Goal: Book appointment/travel/reservation

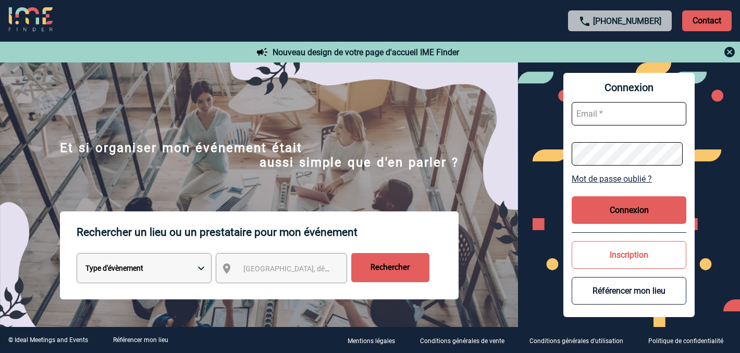
click at [142, 271] on select "Type d'évènement Séminaire avec nuitée Réunion Repas de groupe Team Building & …" at bounding box center [144, 268] width 135 height 30
click at [260, 265] on span "[GEOGRAPHIC_DATA], département, région..." at bounding box center [315, 269] width 145 height 8
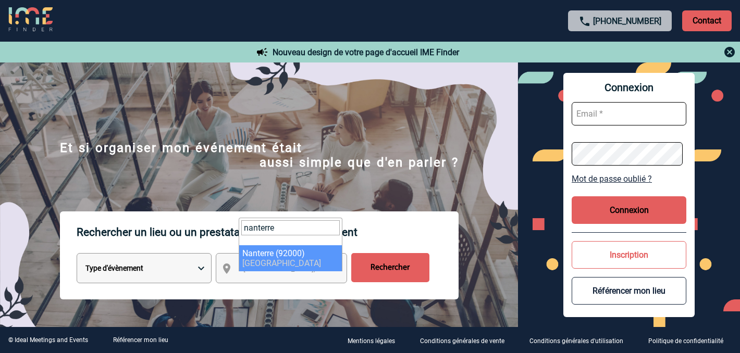
type input "nanterre"
select select "50"
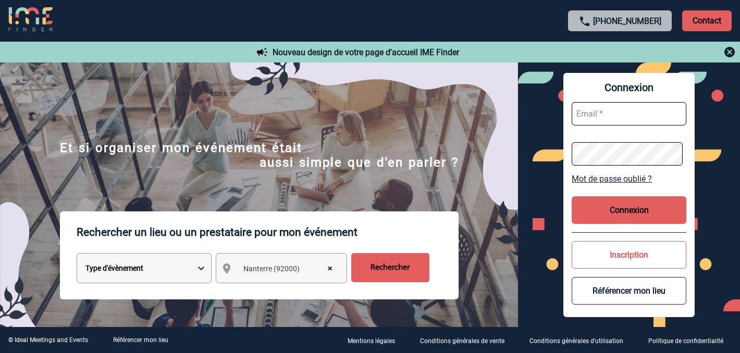
click at [400, 272] on input "Rechercher" at bounding box center [390, 267] width 78 height 29
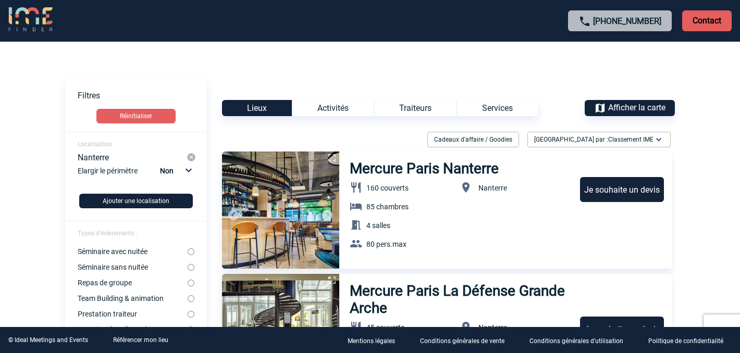
click at [324, 106] on div "Activités" at bounding box center [333, 108] width 82 height 16
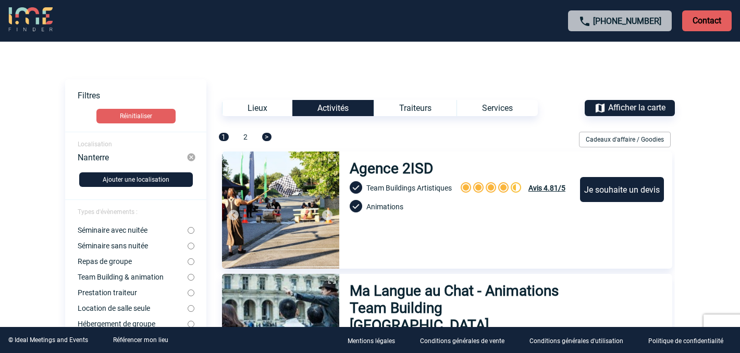
click at [262, 108] on div "Lieux" at bounding box center [257, 108] width 70 height 16
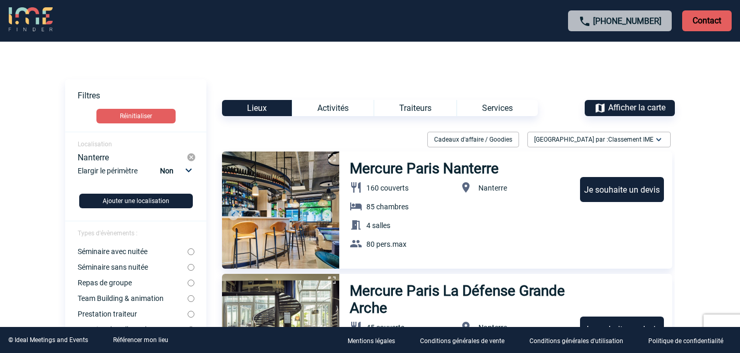
click at [110, 154] on div "Nanterre" at bounding box center [132, 157] width 109 height 9
click at [139, 117] on button "Réinitialiser" at bounding box center [135, 116] width 79 height 15
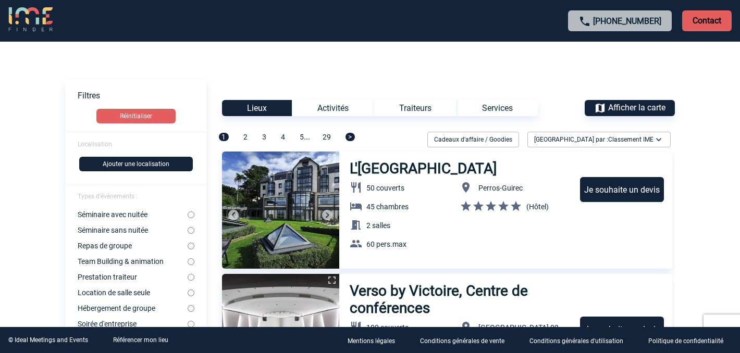
click at [131, 167] on button "Ajouter une localisation" at bounding box center [136, 164] width 114 height 15
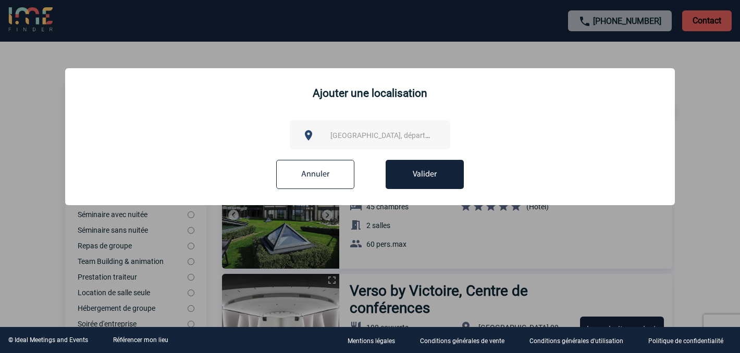
click at [365, 129] on span "[GEOGRAPHIC_DATA], département, région..." at bounding box center [384, 135] width 116 height 15
type input "la défense arena"
click at [309, 173] on input "Annuler" at bounding box center [315, 174] width 78 height 29
